Goal: Information Seeking & Learning: Learn about a topic

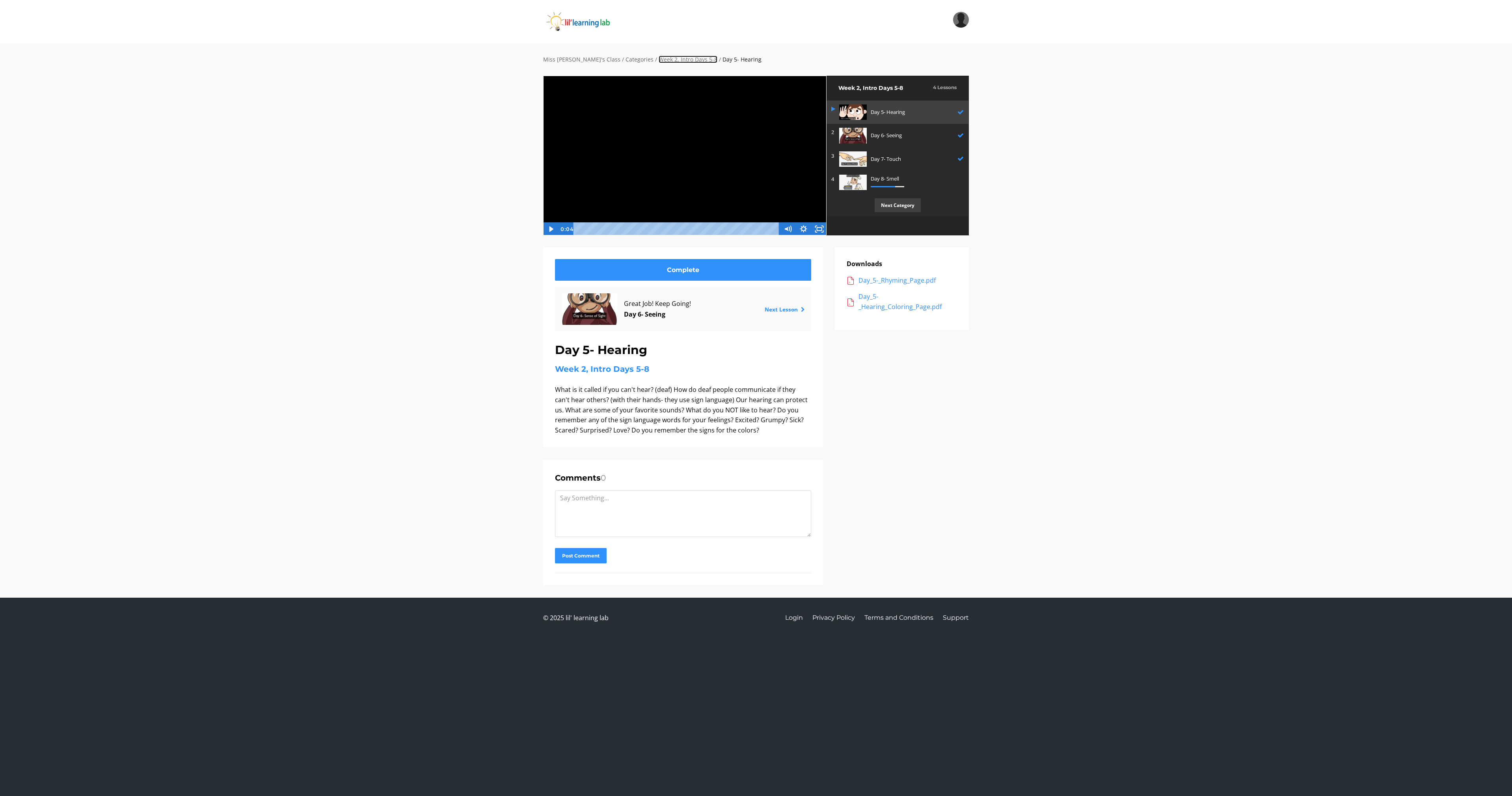
click at [658, 61] on link "Week 2, Intro Days 5-8" at bounding box center [688, 59] width 59 height 8
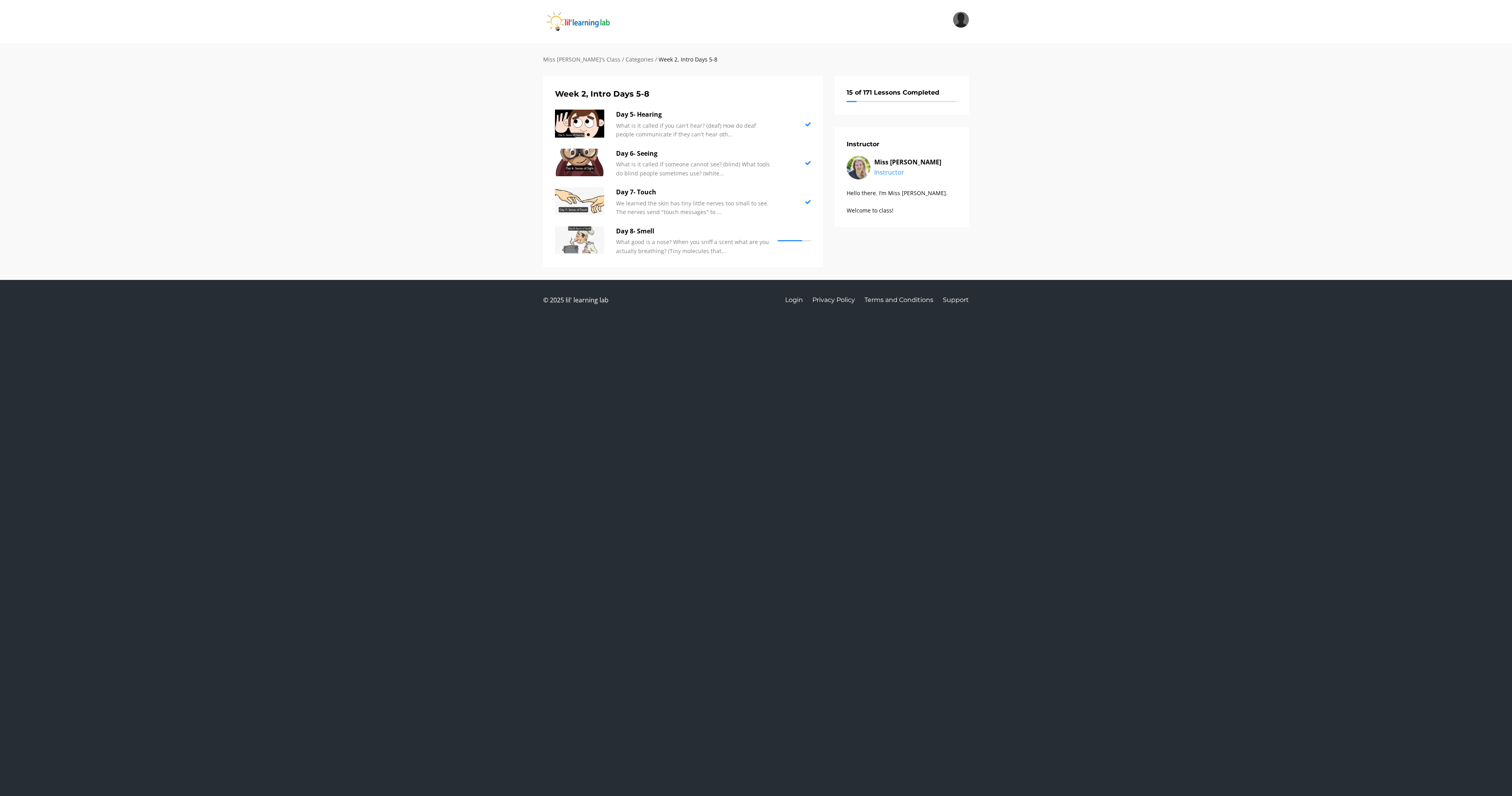
click at [559, 64] on div "Miss Anna's Class / Categories / Week 2, Intro Days 5-8" at bounding box center [756, 66] width 437 height 20
click at [563, 59] on link "Miss [PERSON_NAME]'s Class" at bounding box center [581, 59] width 77 height 8
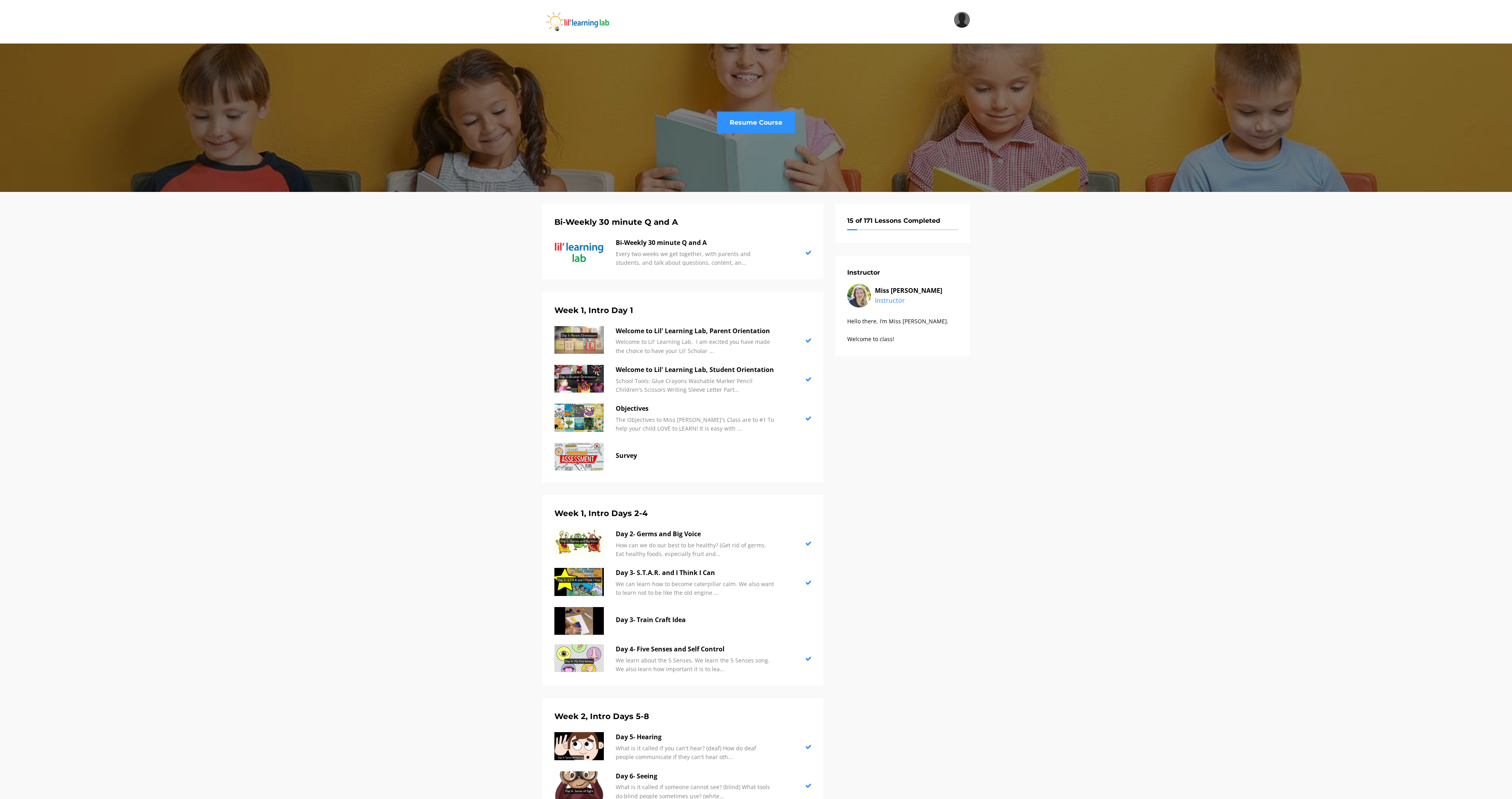
click at [612, 61] on div "Resume Course" at bounding box center [756, 118] width 1512 height 149
click at [688, 571] on p "Day 3- S.T.A.R. and I Think I Can" at bounding box center [695, 573] width 158 height 10
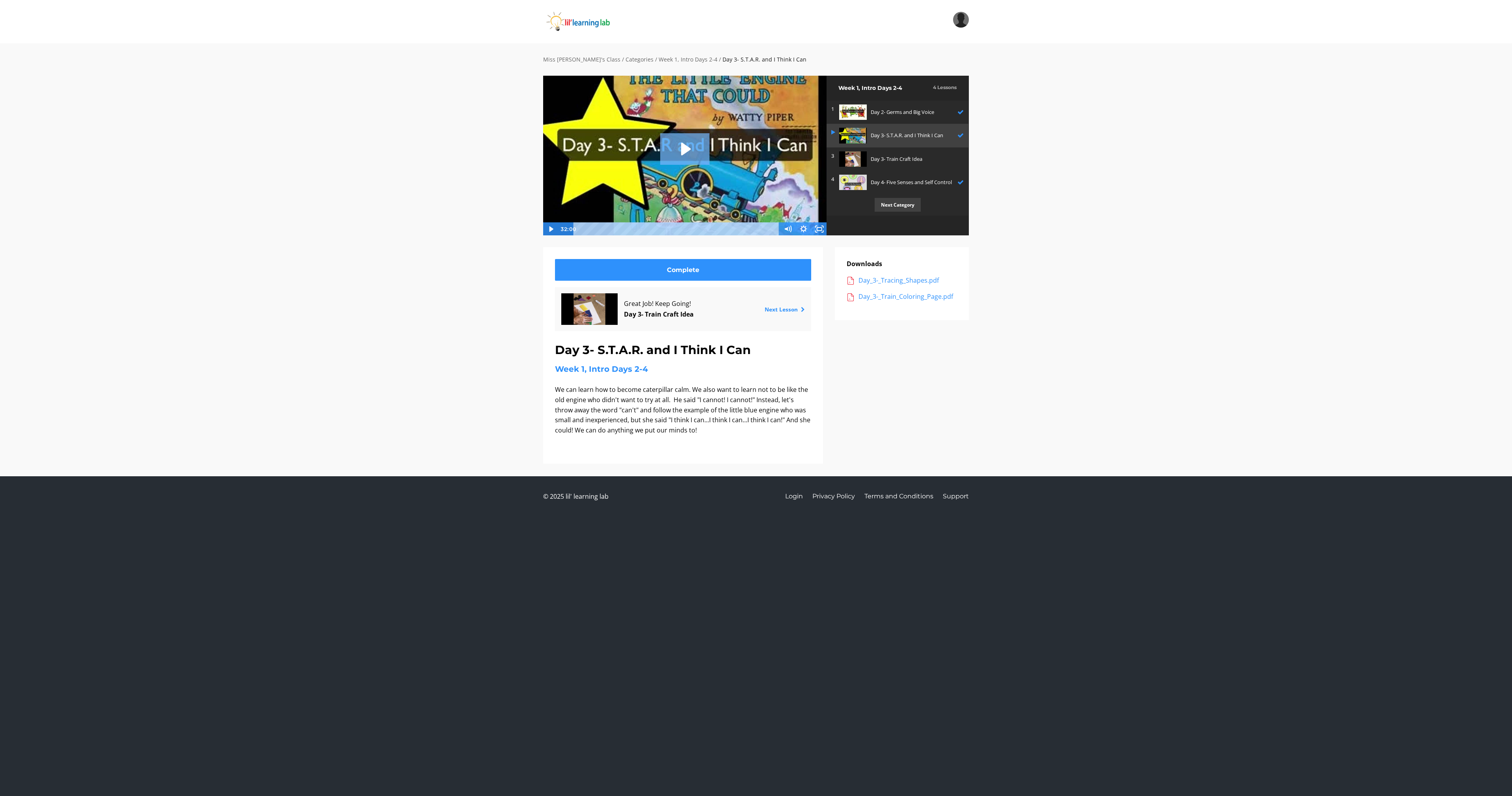
click at [692, 149] on icon "Play Video: sites/2147505858/video/YrOutXNpT2ygBM9YP9qb_Day_3-_S.T.A.R._and_I_T…" at bounding box center [685, 149] width 49 height 31
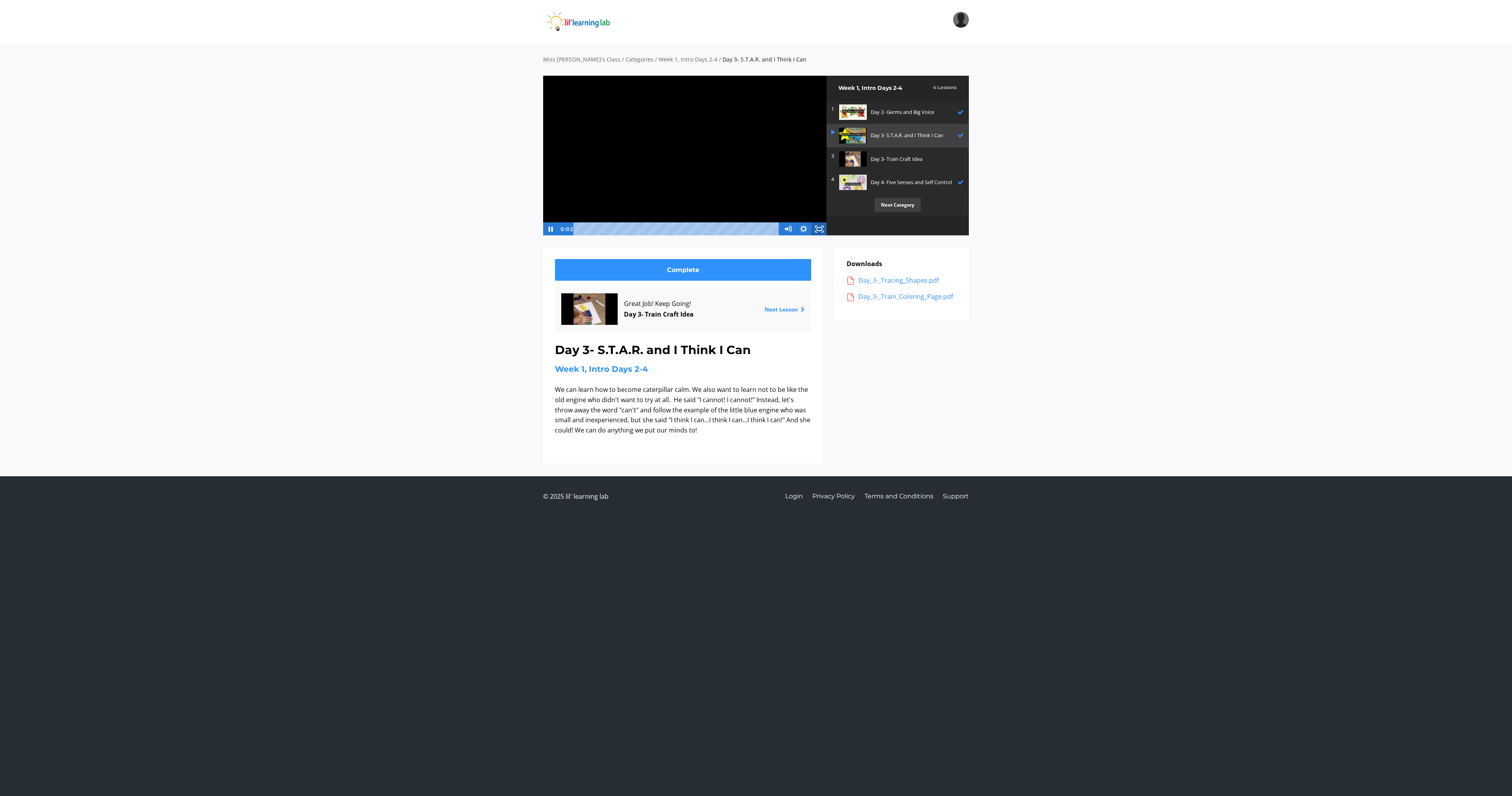
click at [822, 225] on icon "Fullscreen" at bounding box center [818, 229] width 16 height 13
